Goal: Information Seeking & Learning: Learn about a topic

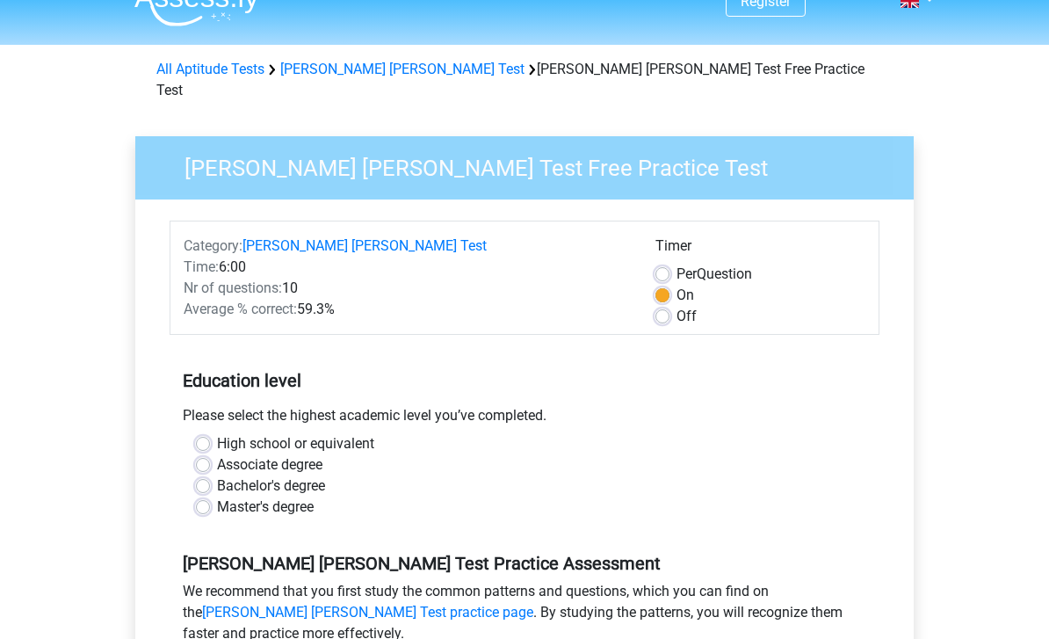
scroll to position [32, 0]
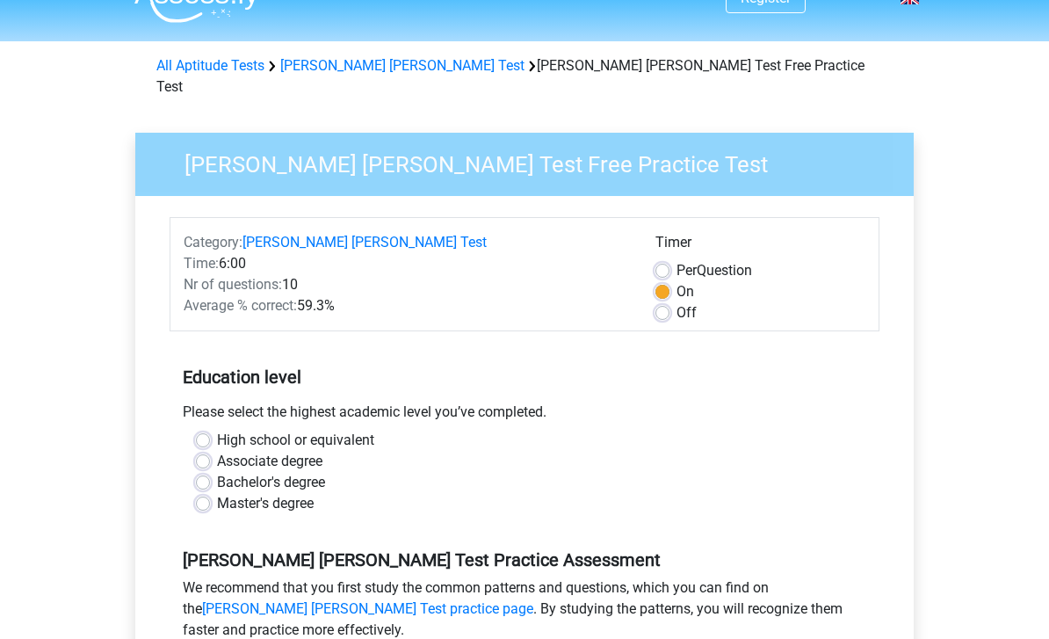
click at [217, 431] on label "High school or equivalent" at bounding box center [295, 441] width 157 height 21
click at [207, 431] on input "High school or equivalent" at bounding box center [203, 440] width 14 height 18
radio input "true"
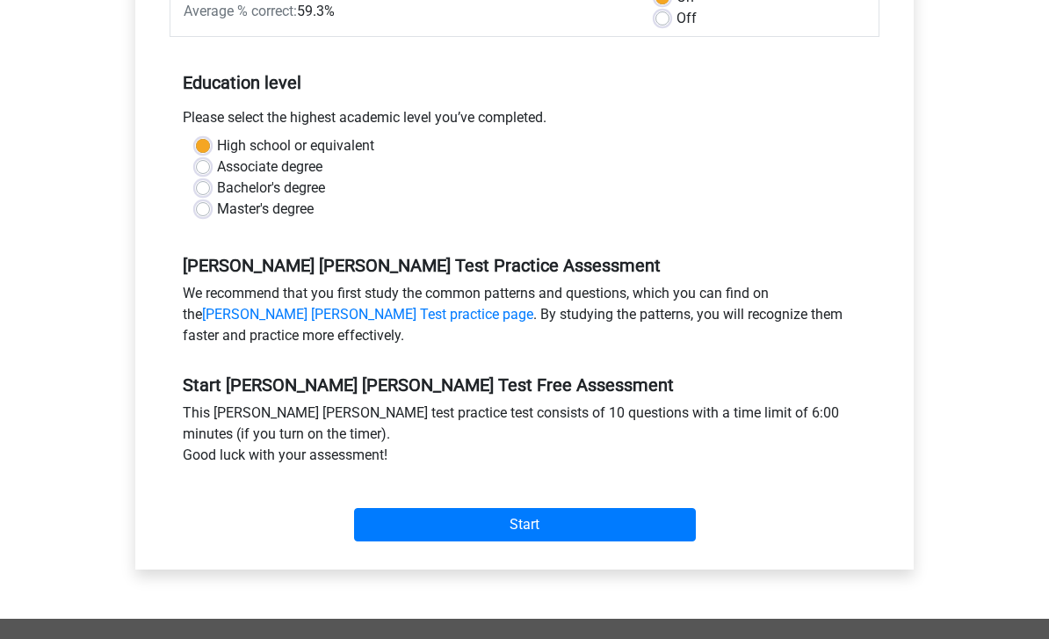
scroll to position [344, 0]
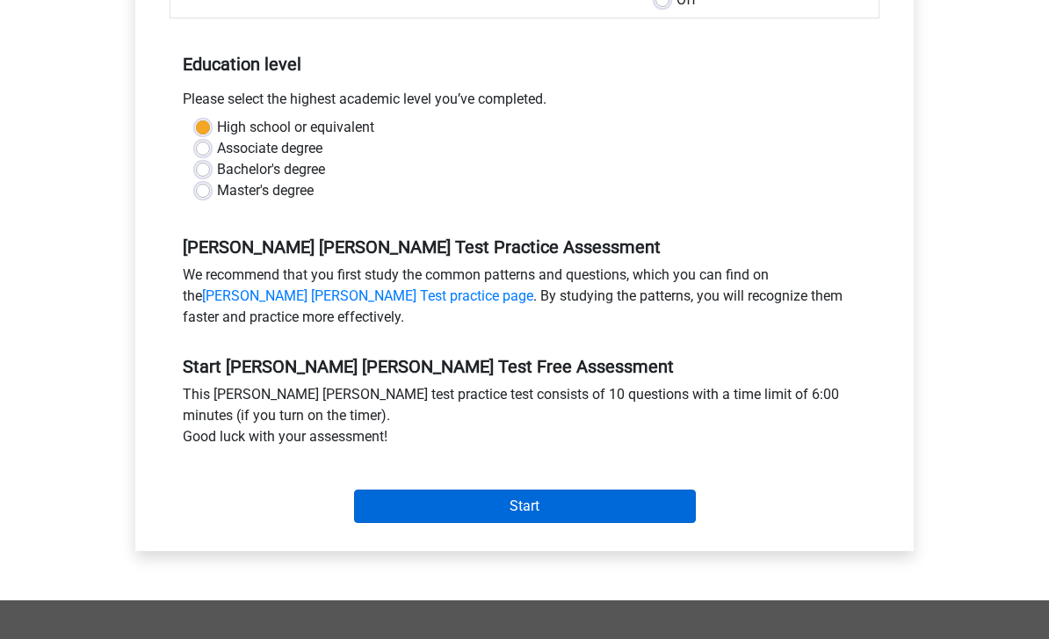
click at [641, 496] on input "Start" at bounding box center [525, 506] width 342 height 33
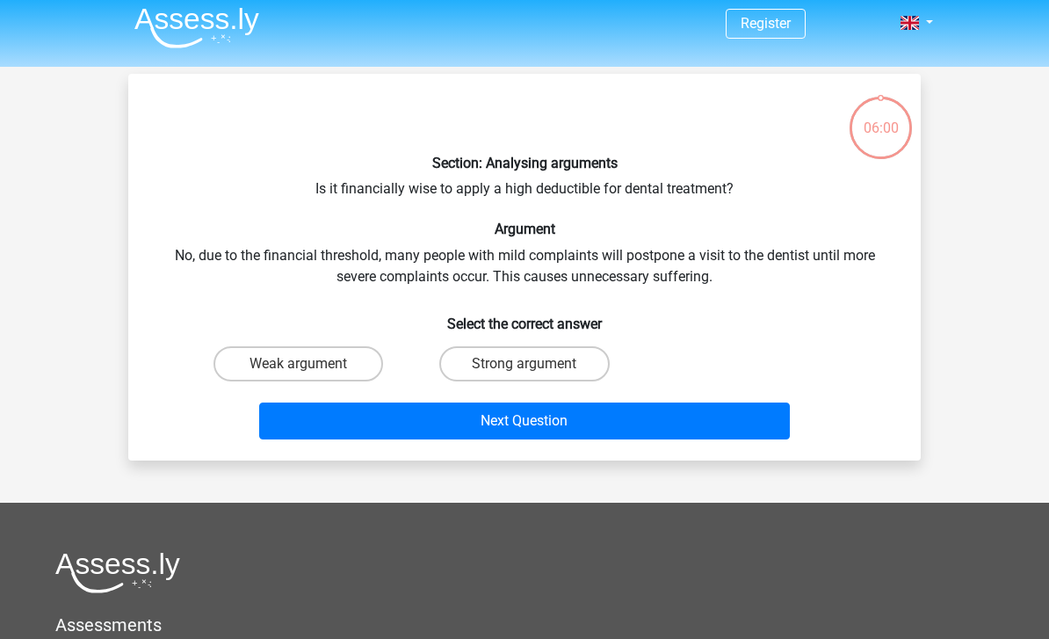
scroll to position [6, 0]
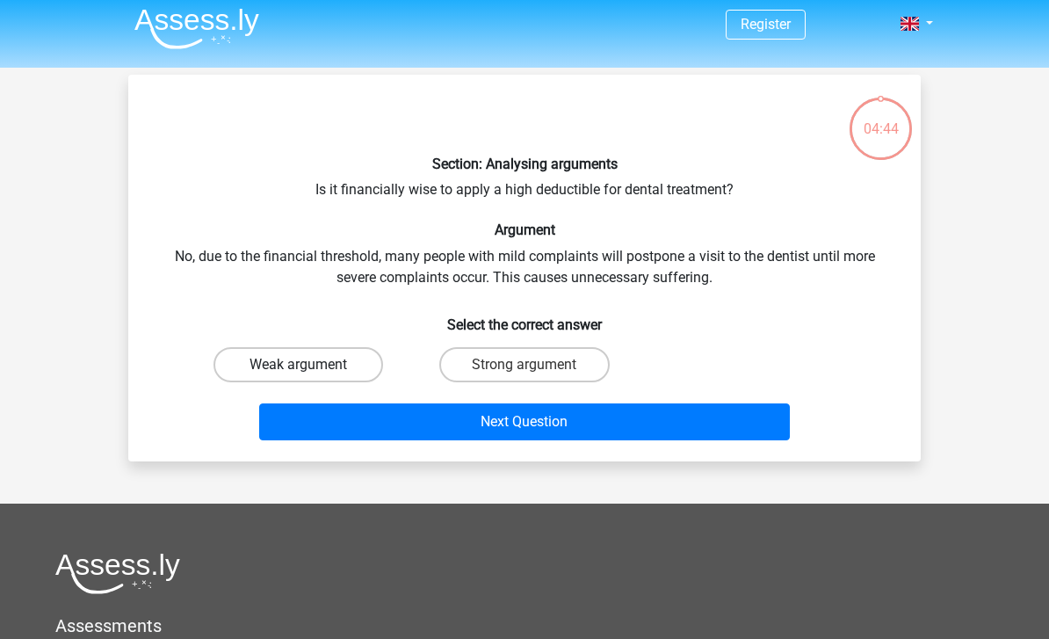
click at [337, 355] on label "Weak argument" at bounding box center [299, 364] width 170 height 35
click at [310, 365] on input "Weak argument" at bounding box center [304, 370] width 11 height 11
radio input "true"
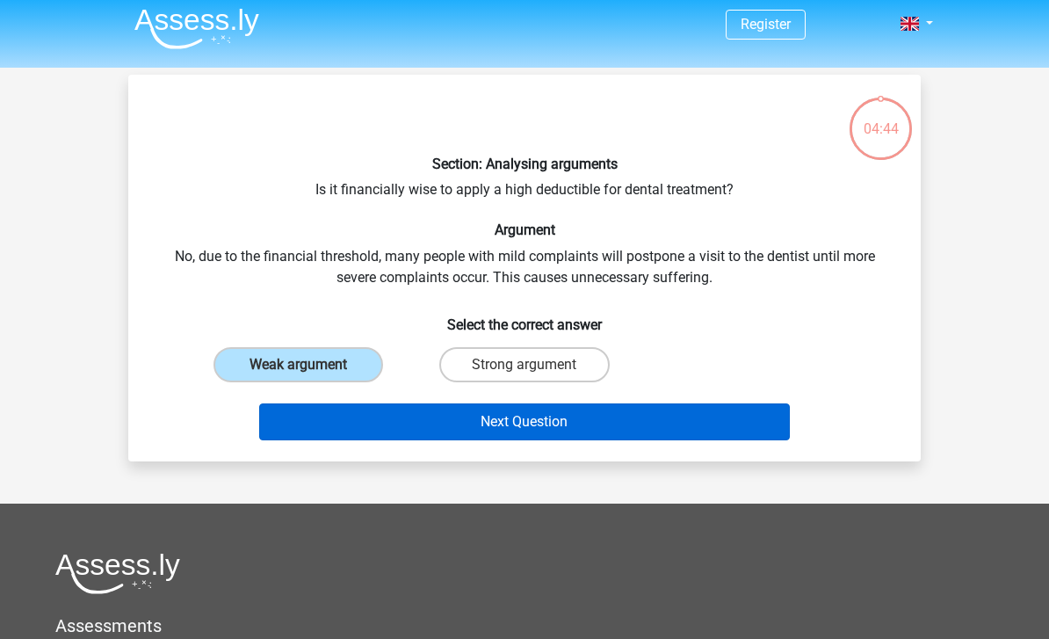
click at [474, 413] on button "Next Question" at bounding box center [525, 421] width 532 height 37
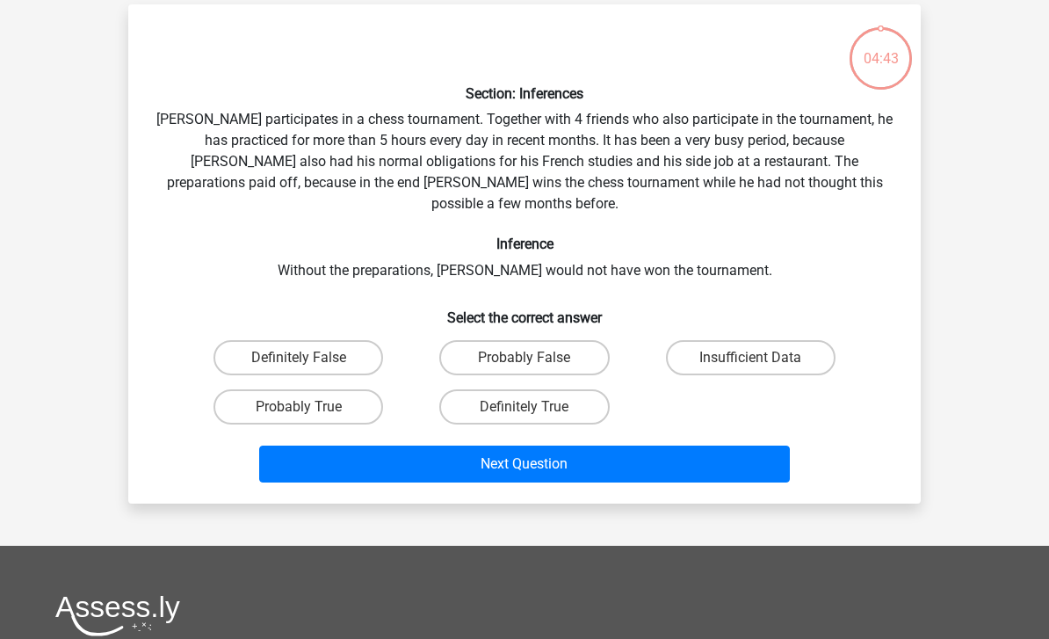
scroll to position [81, 0]
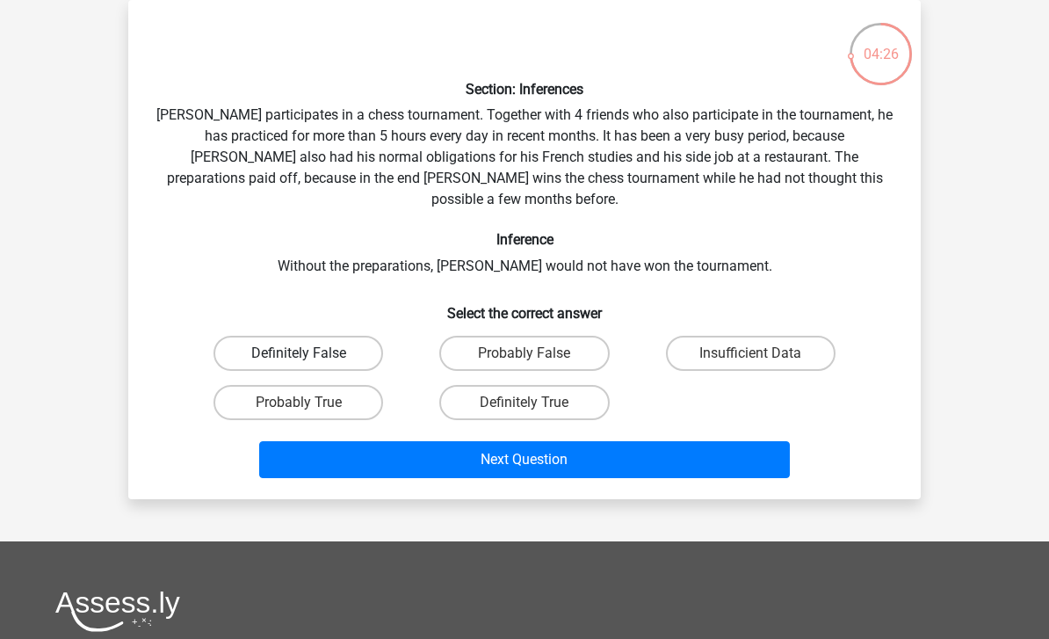
click at [258, 336] on label "Definitely False" at bounding box center [299, 353] width 170 height 35
click at [299, 353] on input "Definitely False" at bounding box center [304, 358] width 11 height 11
radio input "true"
click at [502, 385] on label "Definitely True" at bounding box center [524, 402] width 170 height 35
click at [525, 402] on input "Definitely True" at bounding box center [530, 407] width 11 height 11
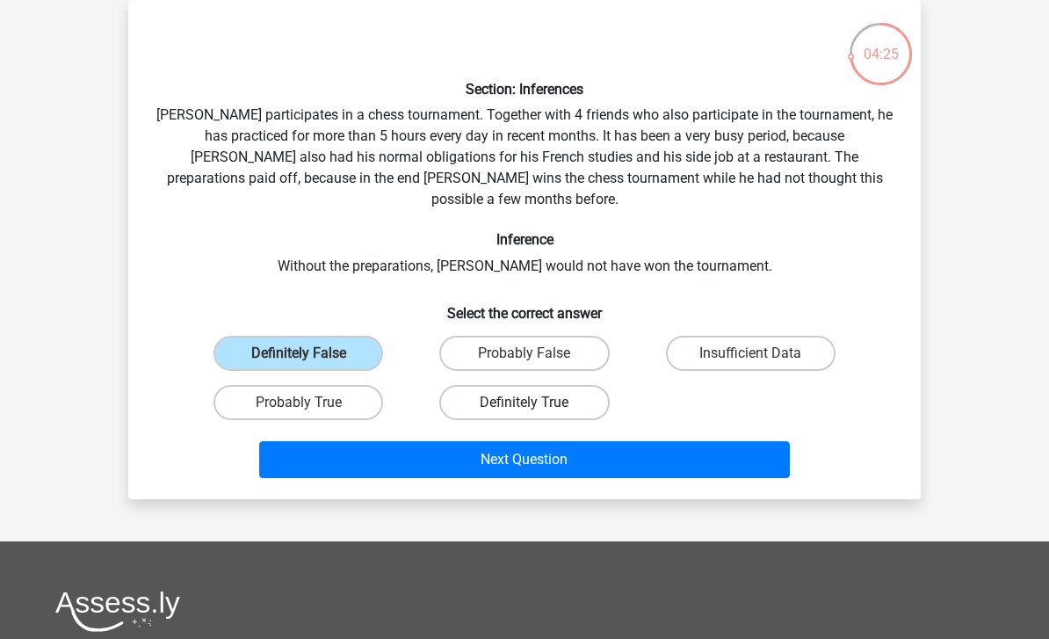
radio input "true"
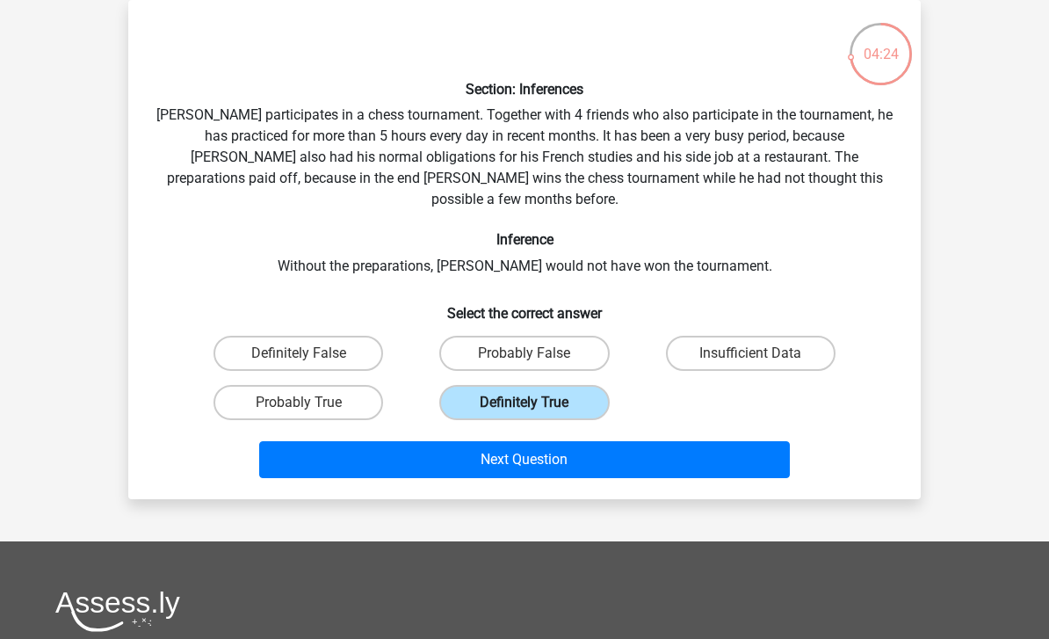
click at [531, 443] on button "Next Question" at bounding box center [525, 459] width 532 height 37
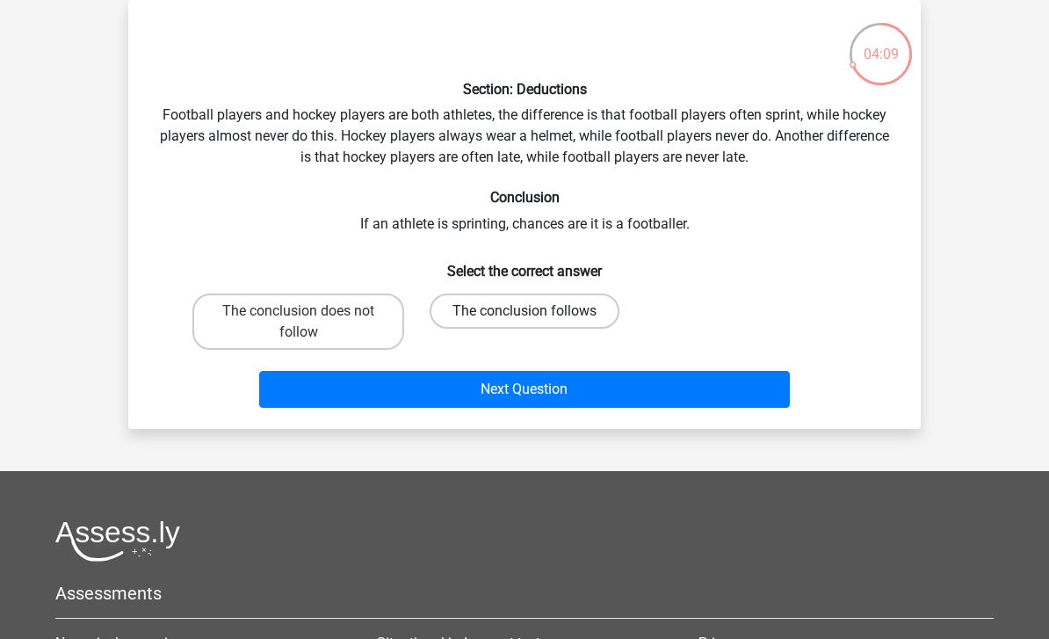
click at [524, 315] on label "The conclusion follows" at bounding box center [525, 310] width 190 height 35
click at [525, 315] on input "The conclusion follows" at bounding box center [530, 316] width 11 height 11
radio input "true"
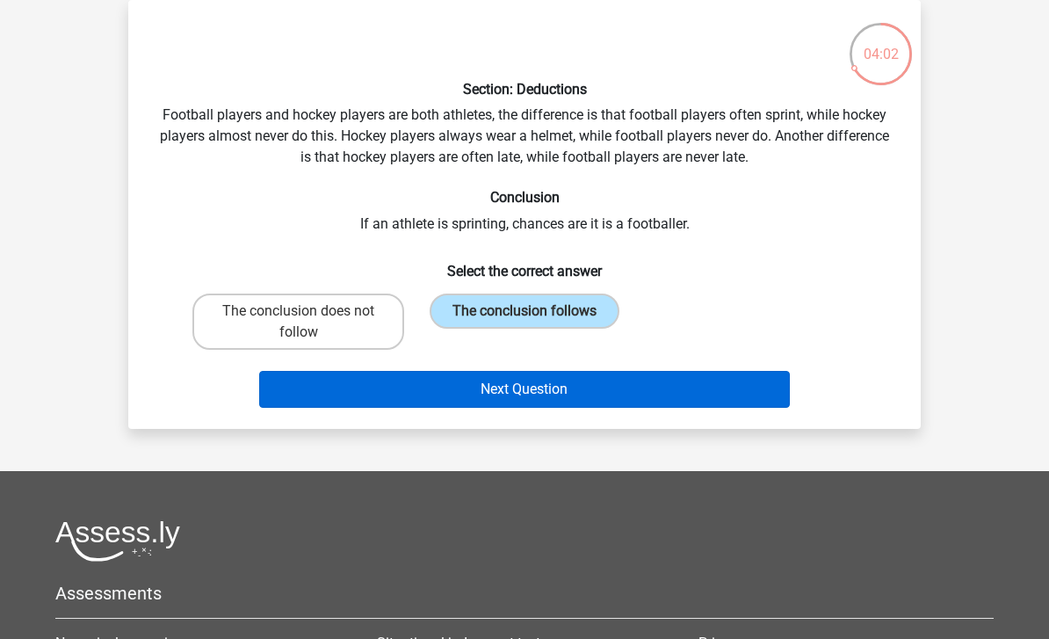
click at [642, 401] on button "Next Question" at bounding box center [525, 389] width 532 height 37
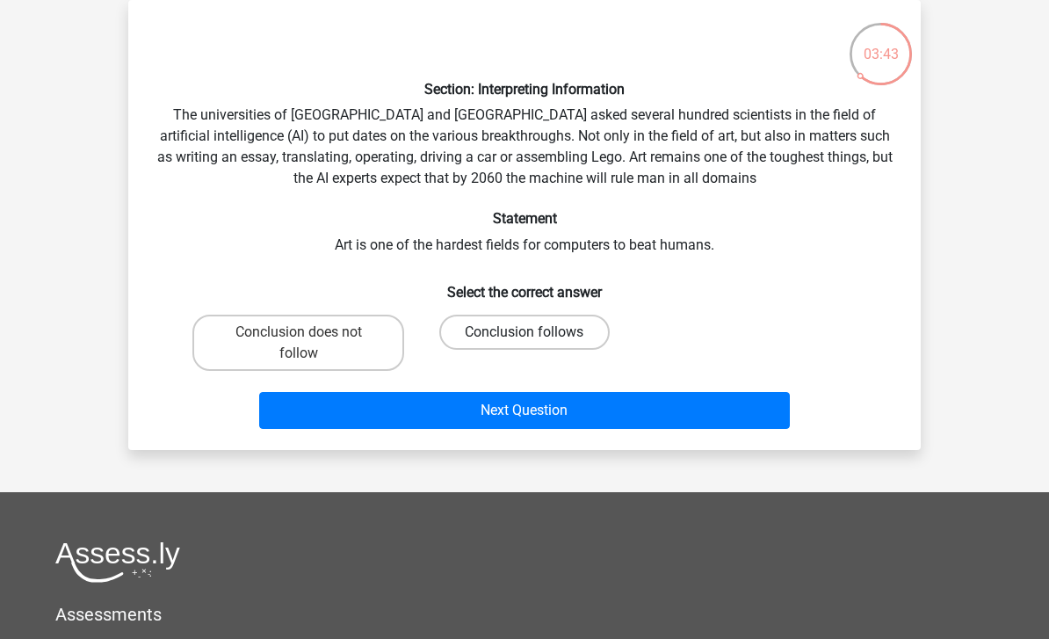
click at [520, 322] on label "Conclusion follows" at bounding box center [524, 332] width 170 height 35
click at [525, 332] on input "Conclusion follows" at bounding box center [530, 337] width 11 height 11
radio input "true"
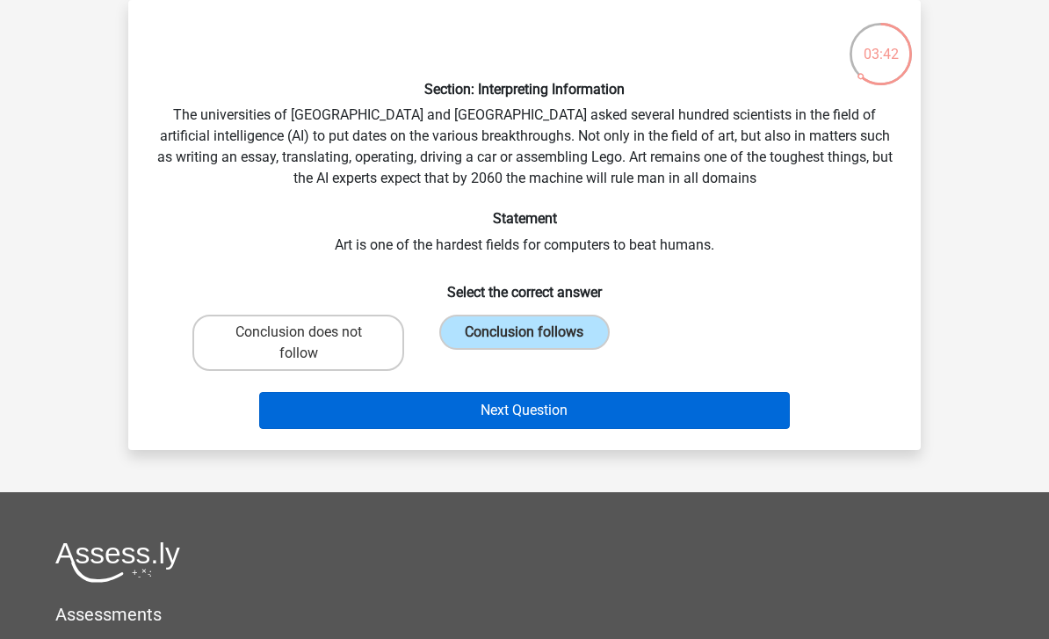
click at [589, 415] on button "Next Question" at bounding box center [525, 410] width 532 height 37
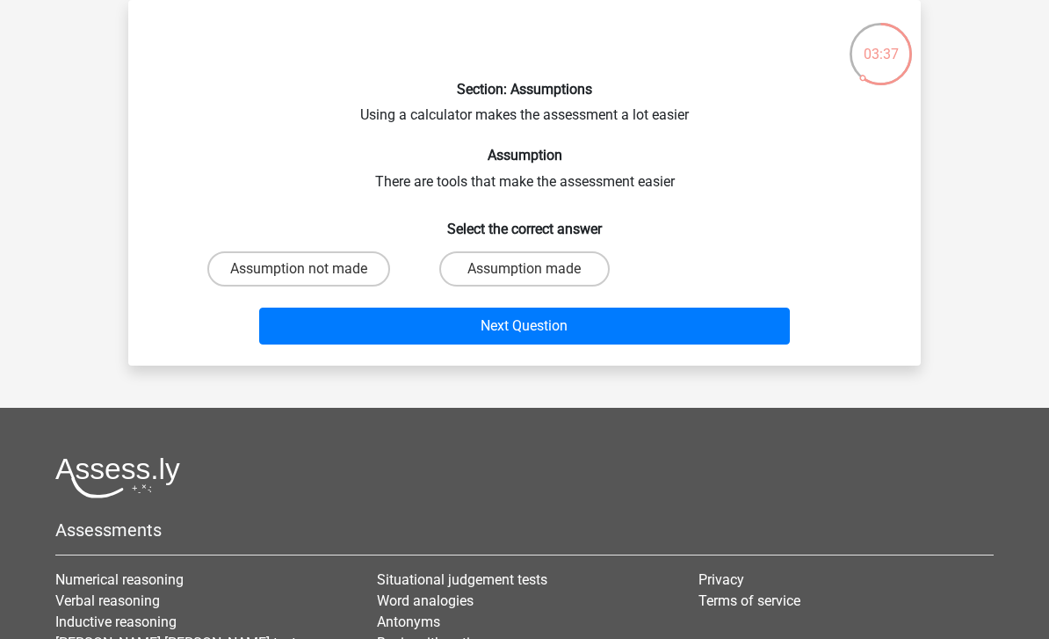
click at [304, 279] on input "Assumption not made" at bounding box center [304, 274] width 11 height 11
radio input "true"
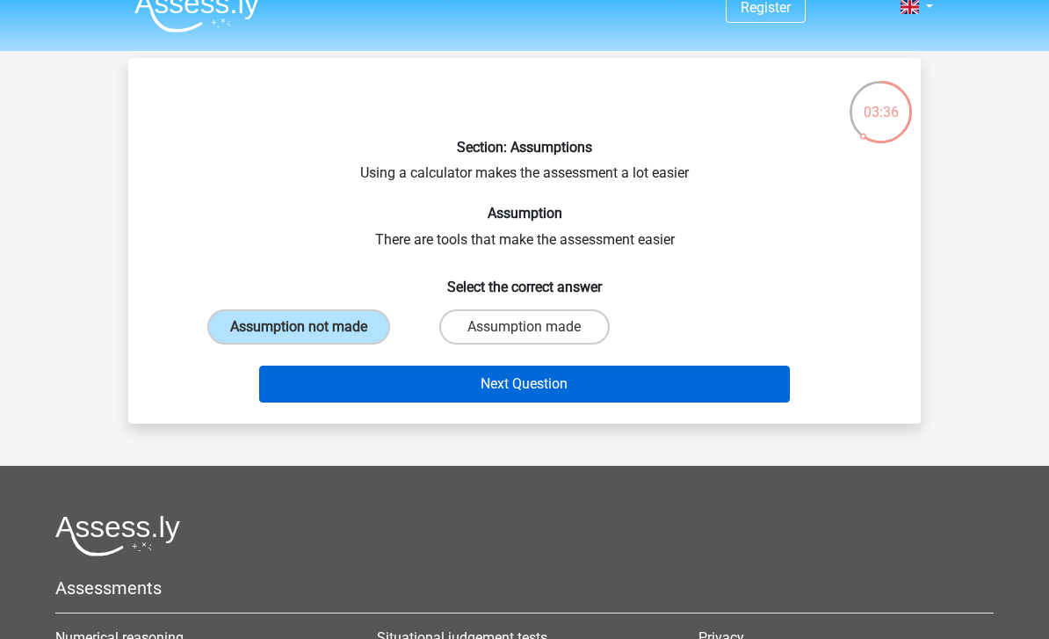
click at [486, 396] on button "Next Question" at bounding box center [525, 384] width 532 height 37
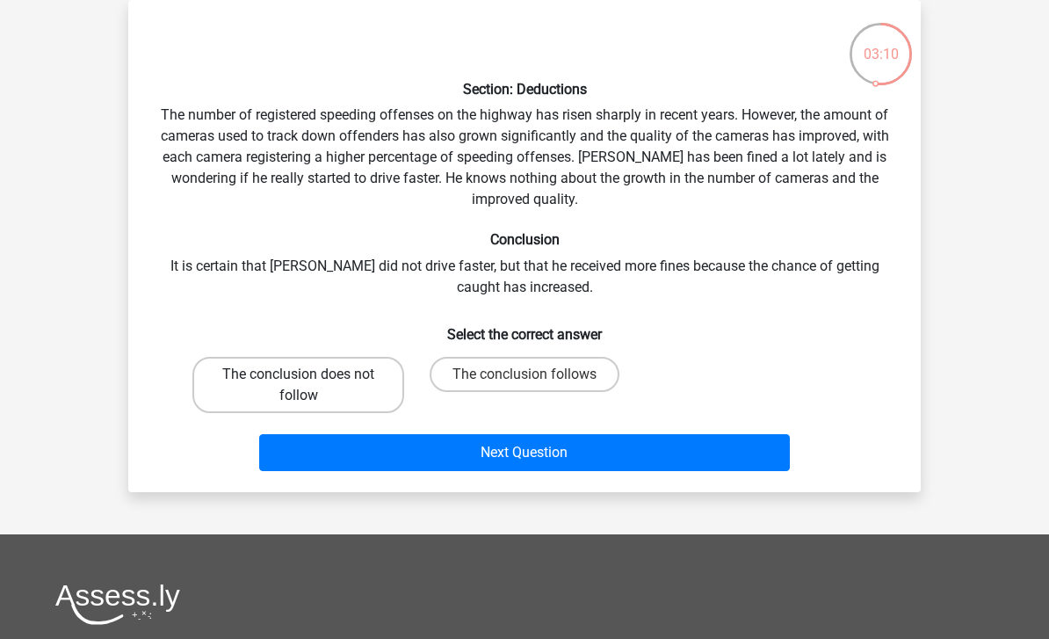
click at [301, 395] on label "The conclusion does not follow" at bounding box center [298, 385] width 212 height 56
click at [301, 386] on input "The conclusion does not follow" at bounding box center [304, 379] width 11 height 11
radio input "true"
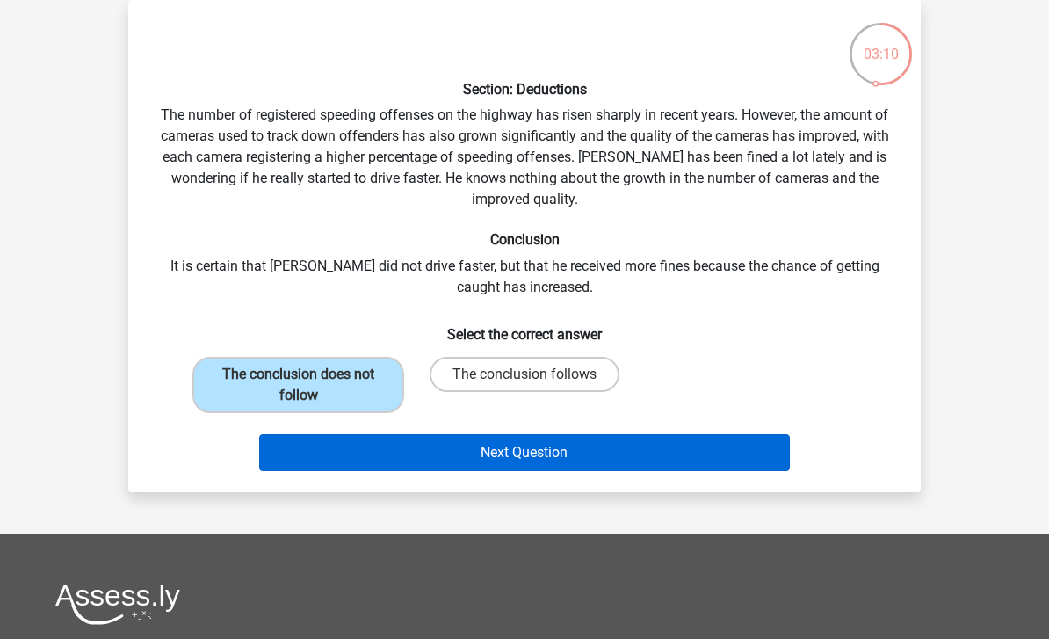
click at [404, 465] on button "Next Question" at bounding box center [525, 452] width 532 height 37
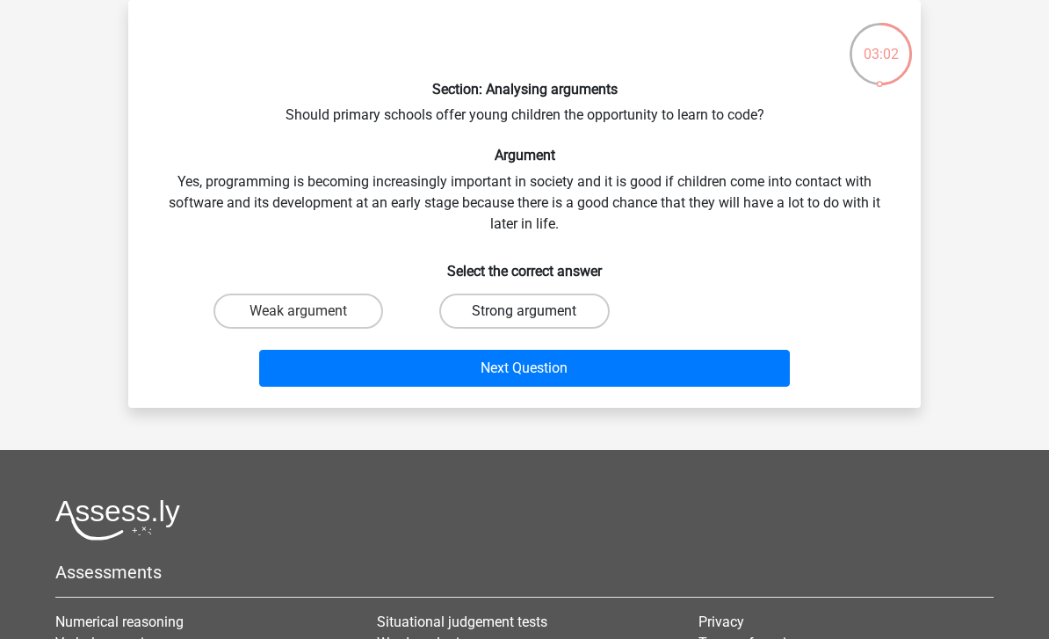
click at [495, 318] on label "Strong argument" at bounding box center [524, 310] width 170 height 35
click at [525, 318] on input "Strong argument" at bounding box center [530, 316] width 11 height 11
radio input "true"
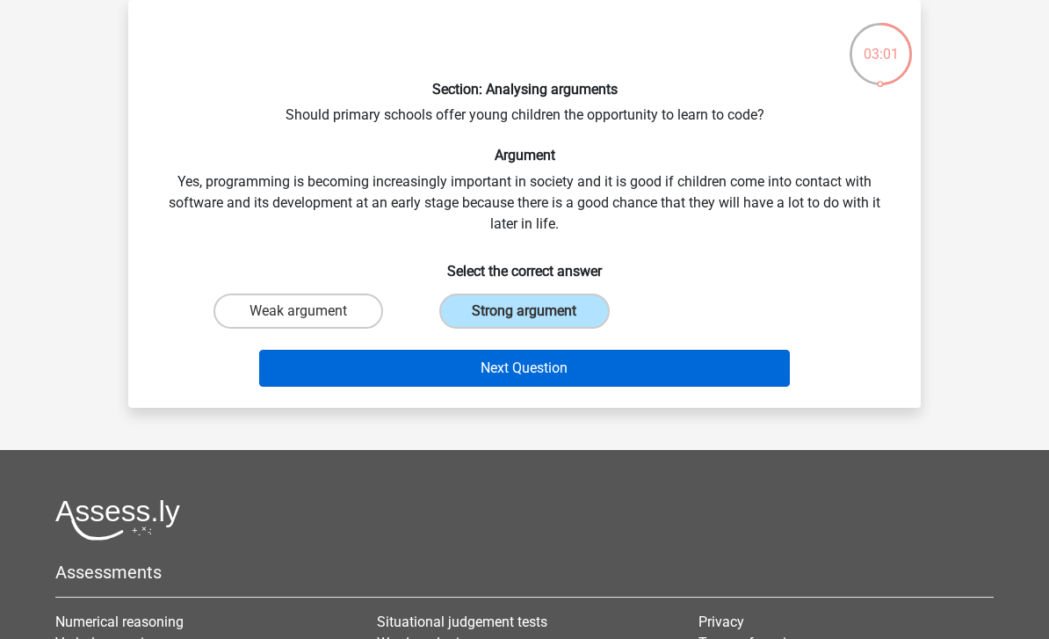
click at [504, 369] on button "Next Question" at bounding box center [525, 368] width 532 height 37
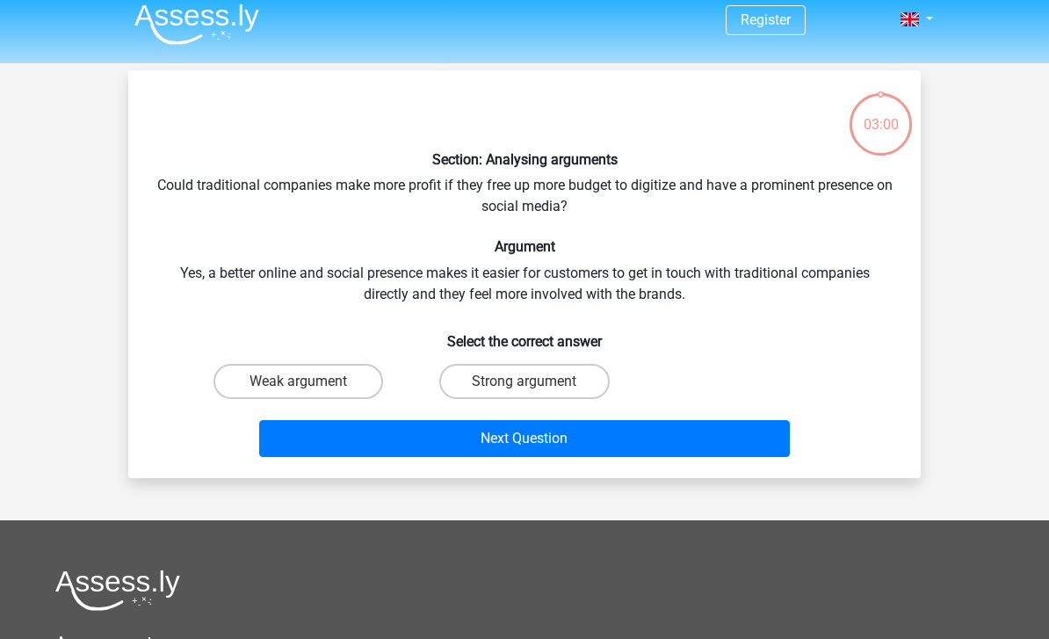
scroll to position [9, 0]
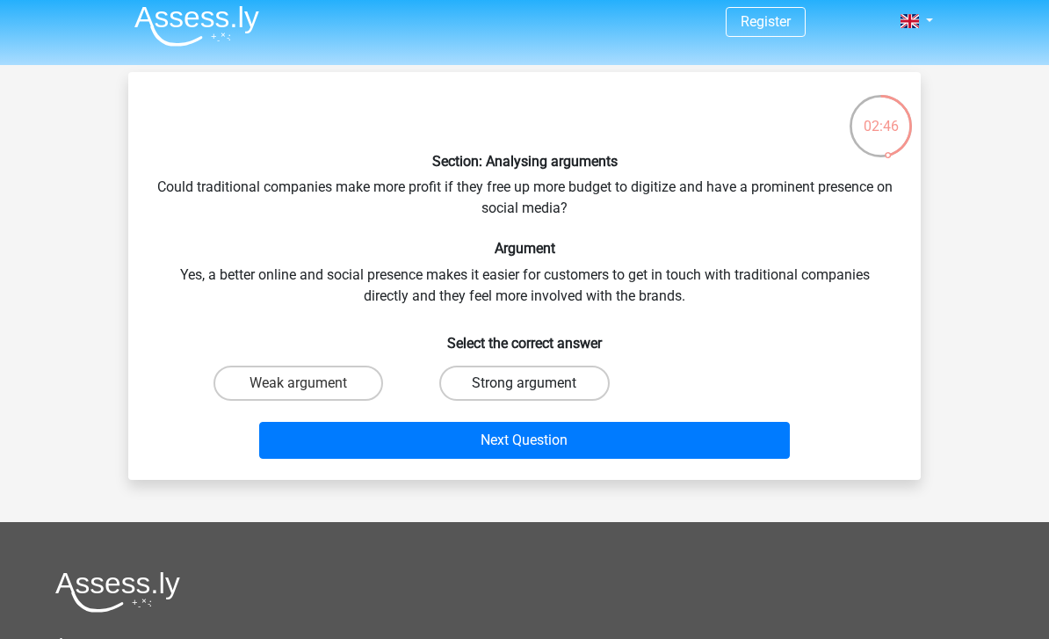
click at [525, 380] on label "Strong argument" at bounding box center [524, 383] width 170 height 35
click at [525, 383] on input "Strong argument" at bounding box center [530, 388] width 11 height 11
radio input "true"
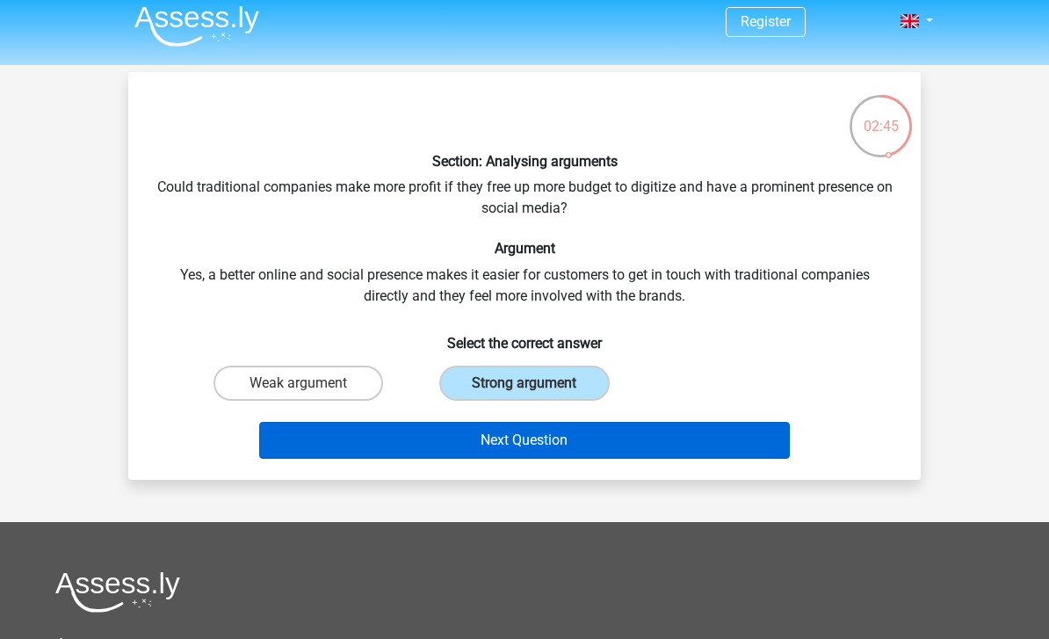
click at [544, 444] on button "Next Question" at bounding box center [525, 440] width 532 height 37
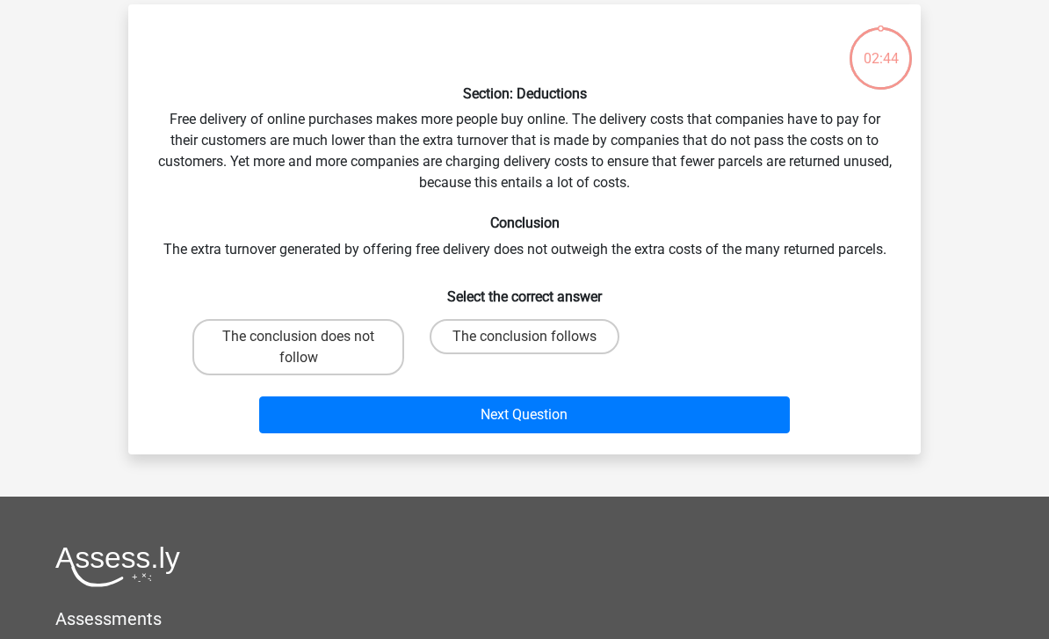
scroll to position [81, 0]
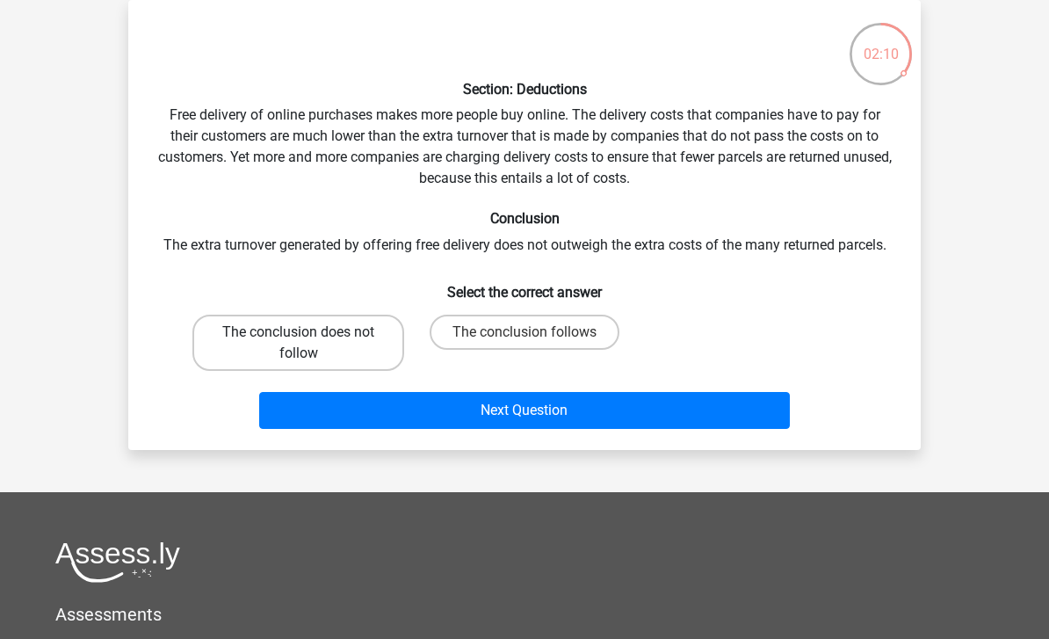
click at [308, 351] on label "The conclusion does not follow" at bounding box center [298, 343] width 212 height 56
click at [308, 344] on input "The conclusion does not follow" at bounding box center [304, 337] width 11 height 11
radio input "true"
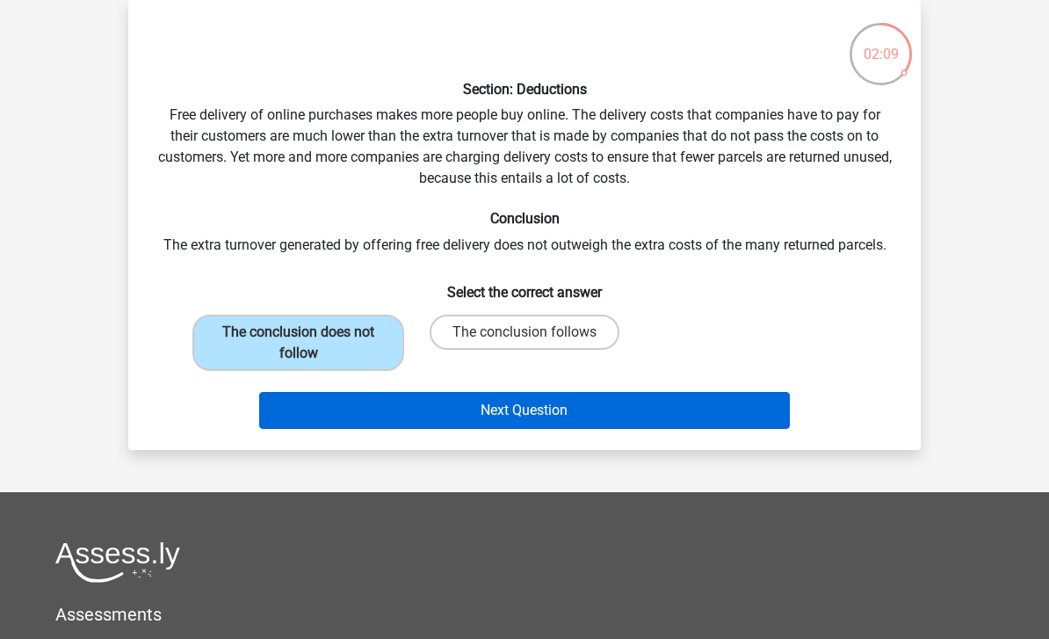
click at [398, 415] on button "Next Question" at bounding box center [525, 410] width 532 height 37
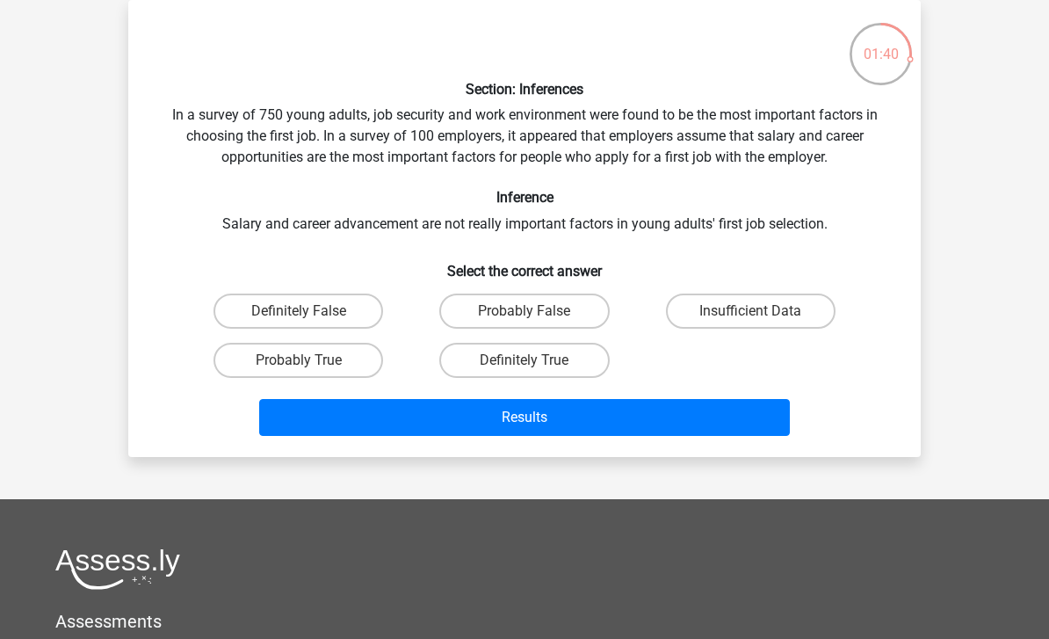
click at [306, 313] on input "Definitely False" at bounding box center [304, 316] width 11 height 11
radio input "true"
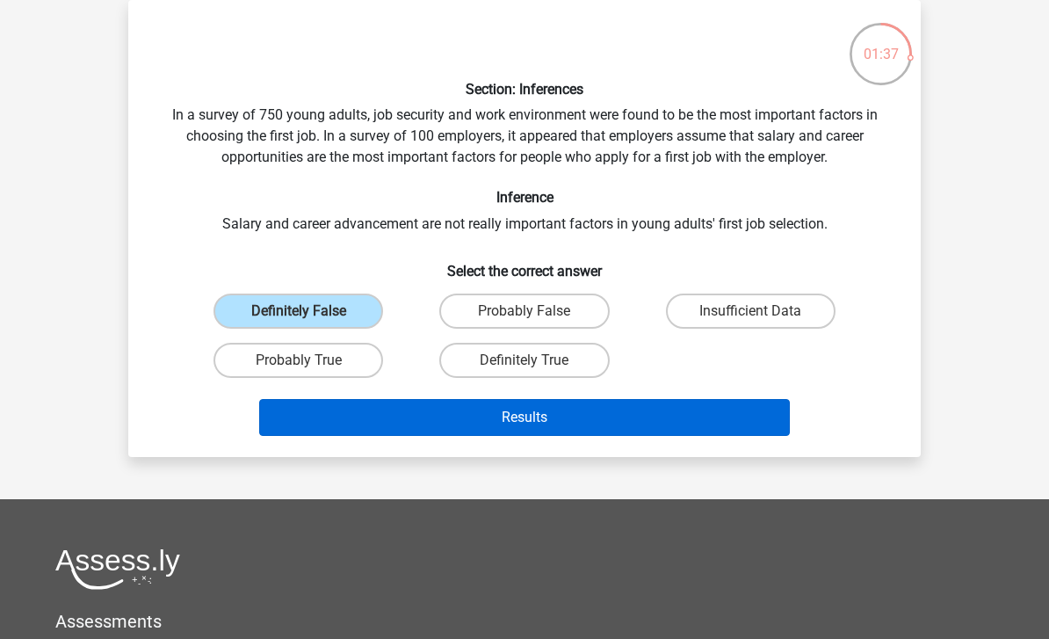
click at [419, 432] on button "Results" at bounding box center [525, 417] width 532 height 37
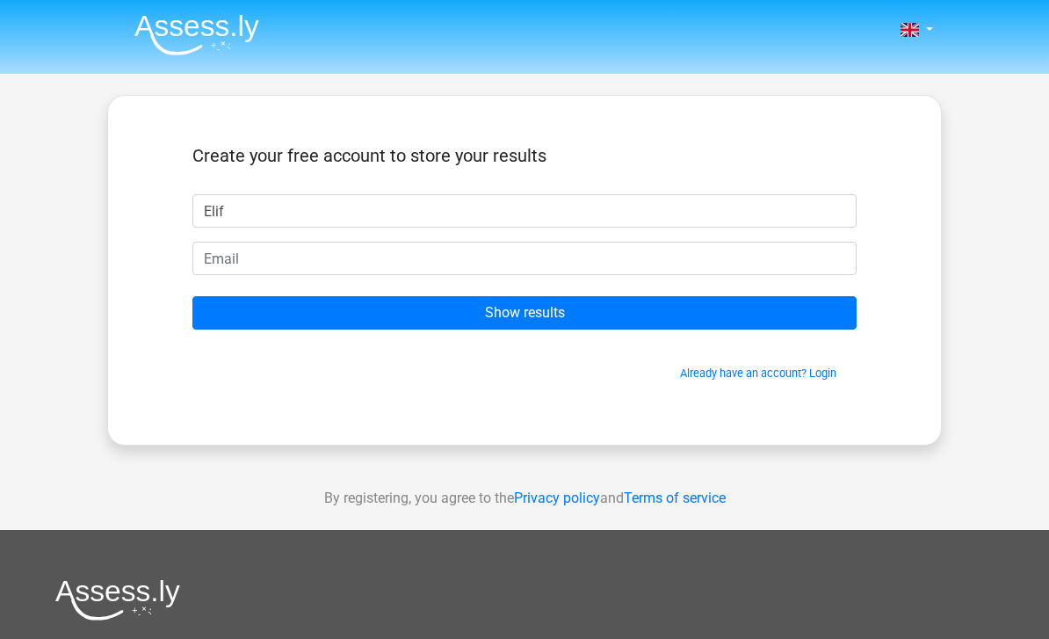
type input "Elif"
click at [427, 247] on input "email" at bounding box center [524, 258] width 664 height 33
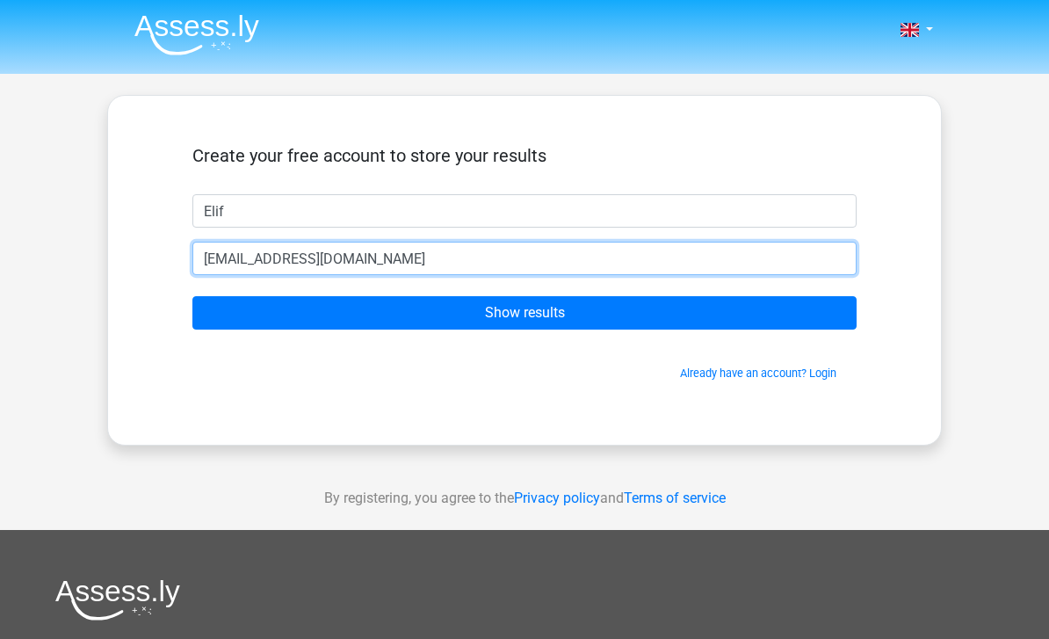
type input "elif.akkurt13@outlook.com"
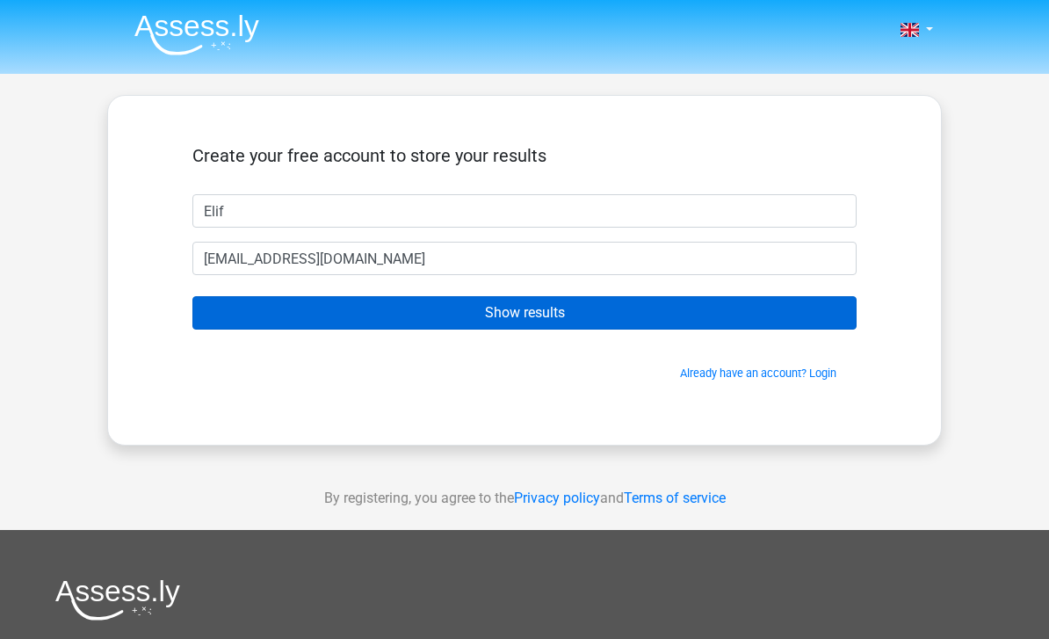
click at [663, 321] on input "Show results" at bounding box center [524, 312] width 664 height 33
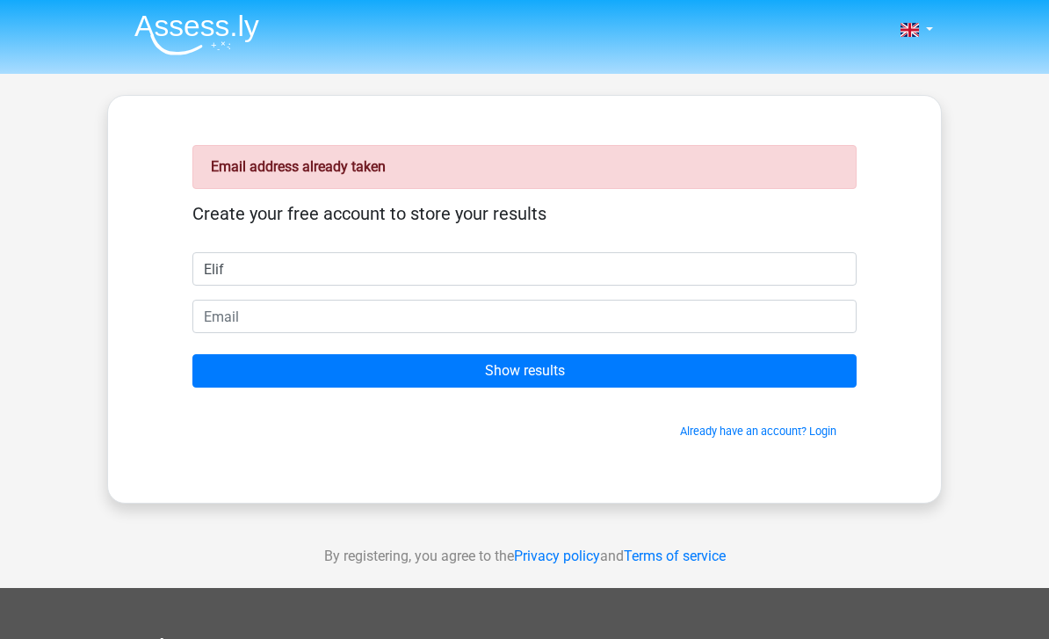
type input "Elif"
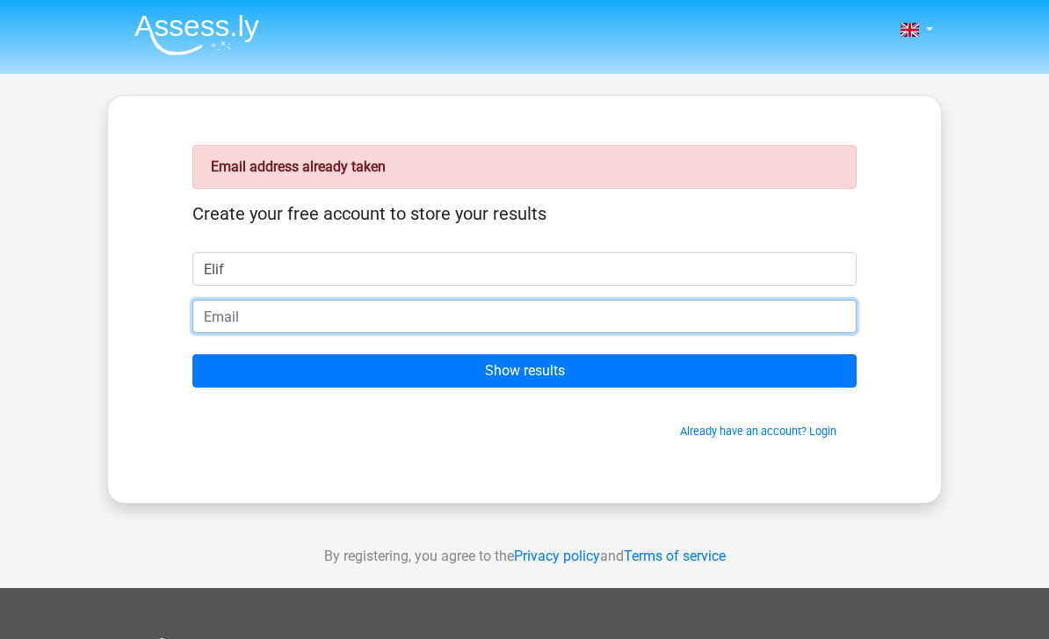
click at [460, 316] on input "email" at bounding box center [524, 316] width 664 height 33
type input "[EMAIL_ADDRESS][DOMAIN_NAME]"
click at [525, 371] on input "Show results" at bounding box center [524, 370] width 664 height 33
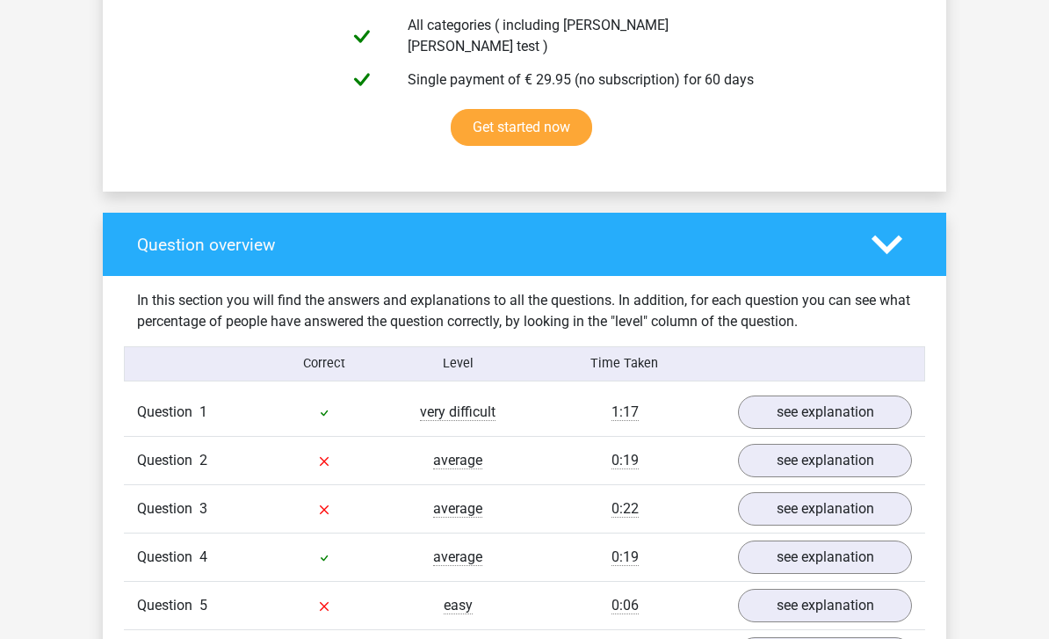
scroll to position [1055, 0]
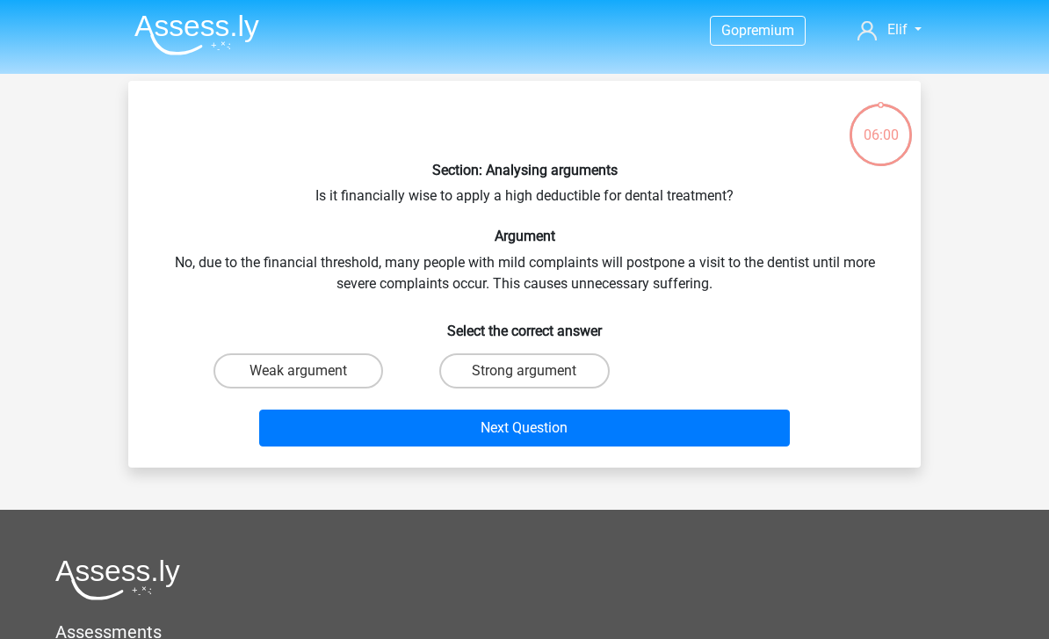
scroll to position [81, 0]
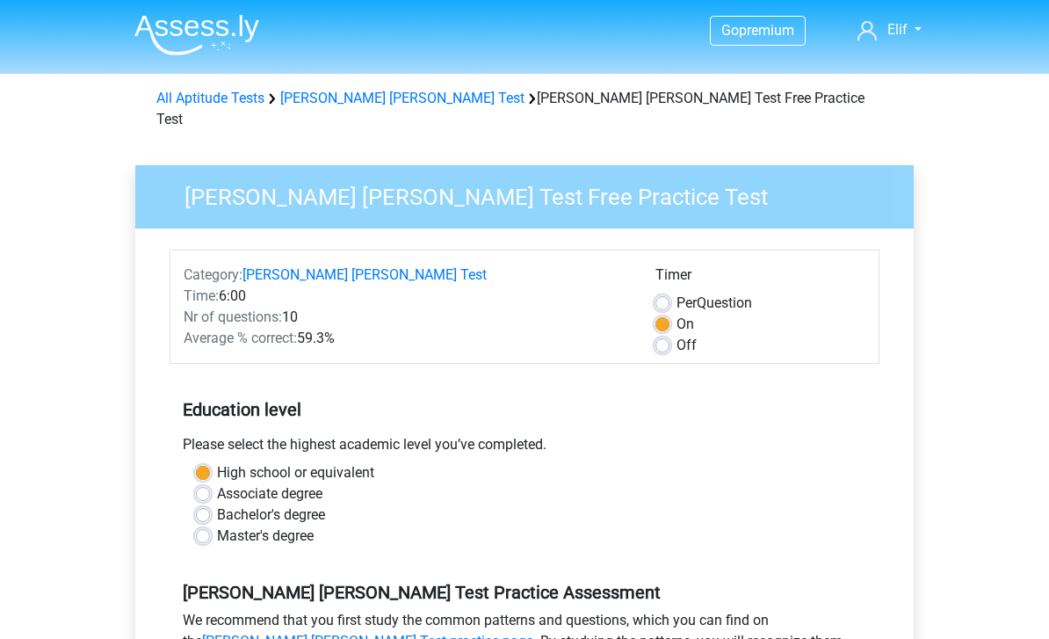
scroll to position [402, 0]
